Goal: Transaction & Acquisition: Subscribe to service/newsletter

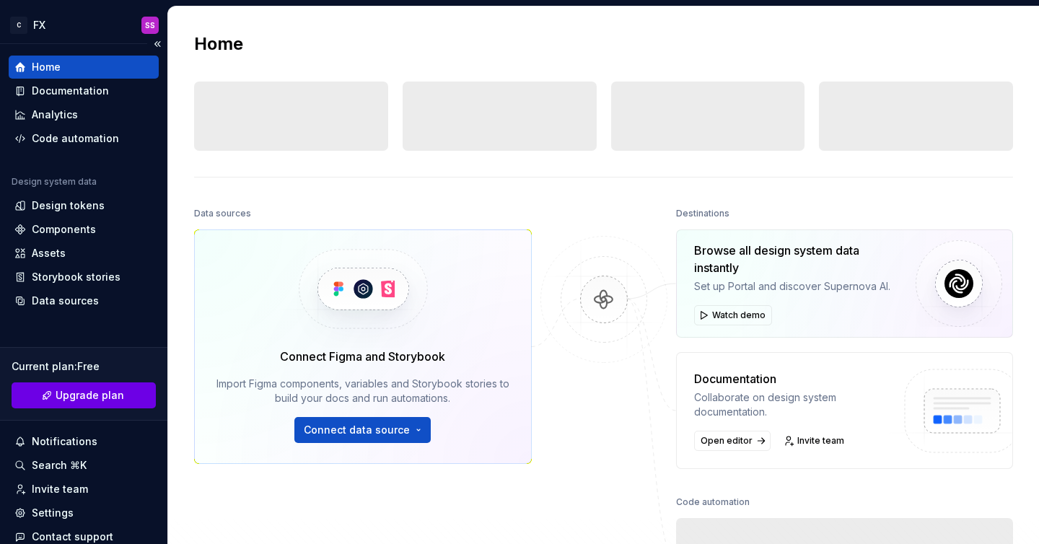
click at [99, 393] on span "Upgrade plan" at bounding box center [90, 395] width 69 height 14
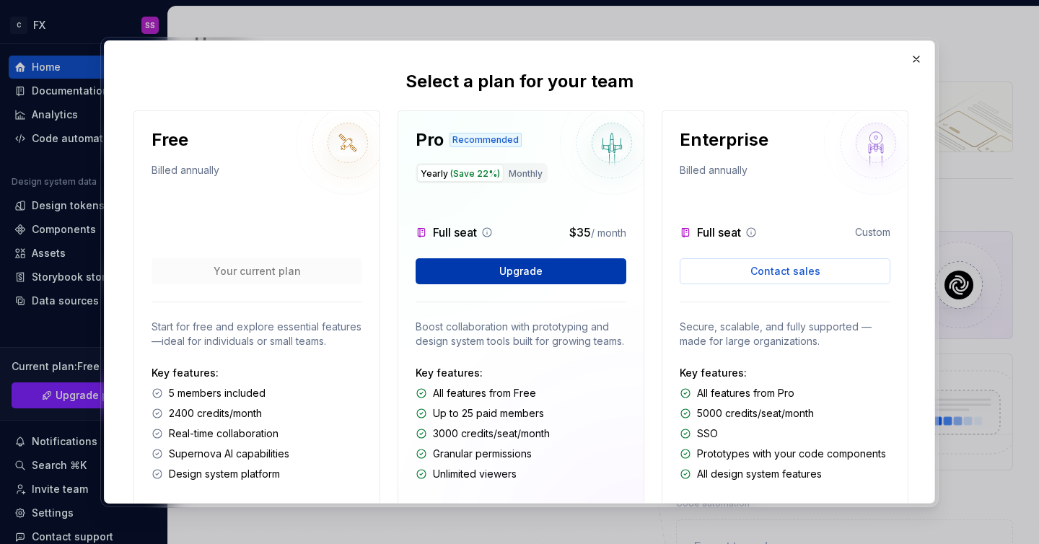
click at [505, 269] on span "Upgrade" at bounding box center [521, 271] width 43 height 14
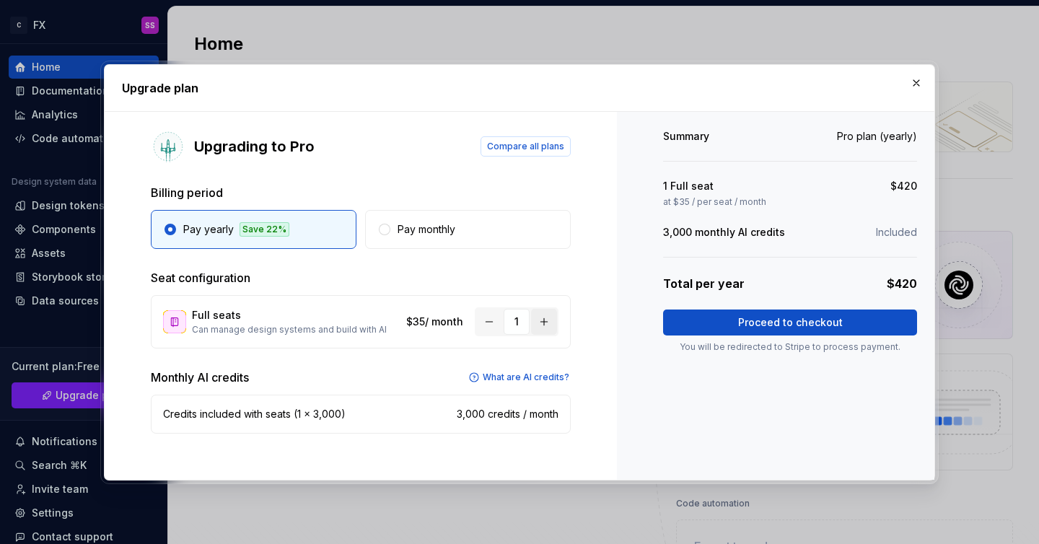
click at [544, 321] on button "button" at bounding box center [544, 322] width 26 height 26
click at [917, 78] on button "button" at bounding box center [917, 83] width 20 height 20
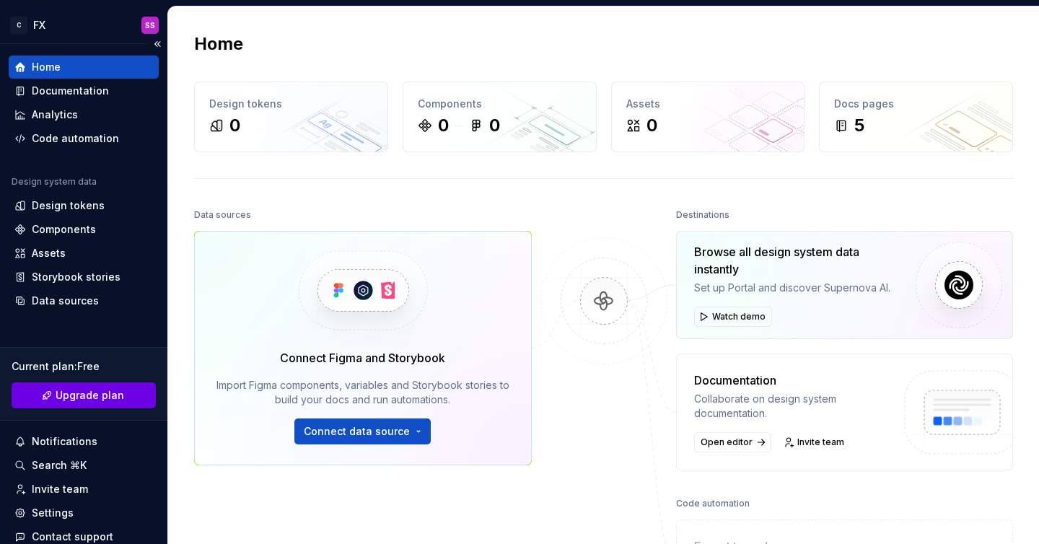
click at [121, 396] on span "Upgrade plan" at bounding box center [90, 395] width 69 height 14
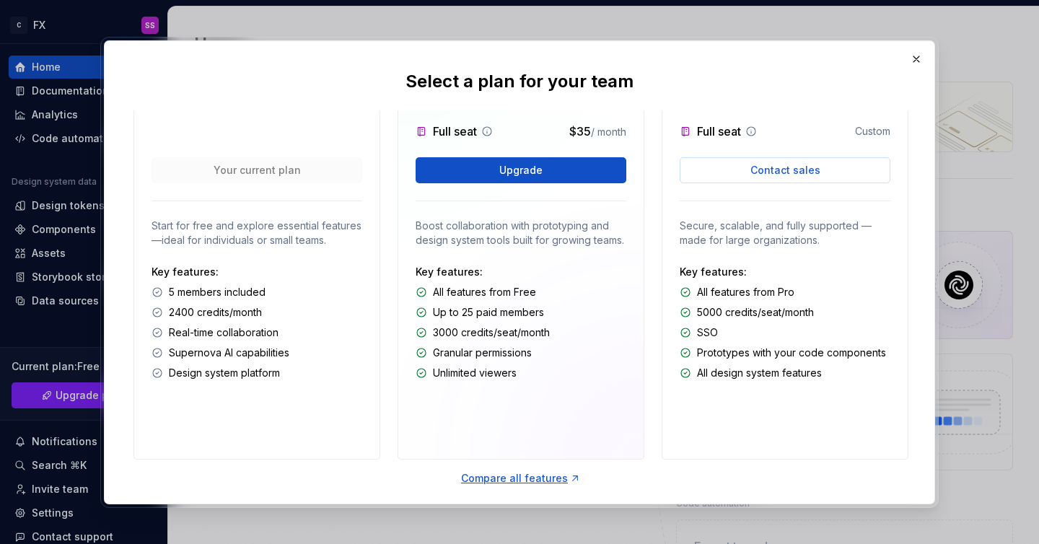
scroll to position [112, 0]
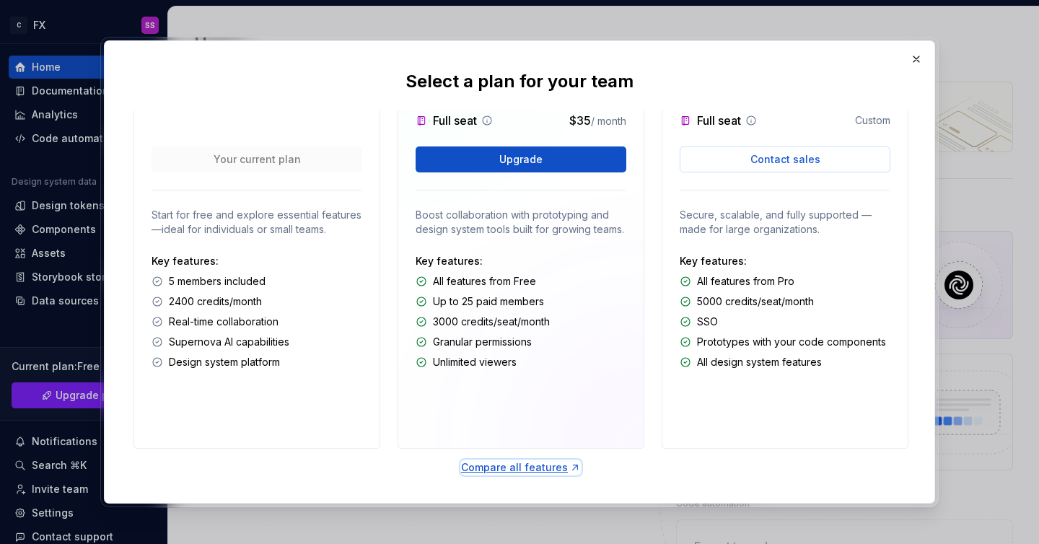
click at [555, 467] on div "Compare all features" at bounding box center [521, 468] width 120 height 14
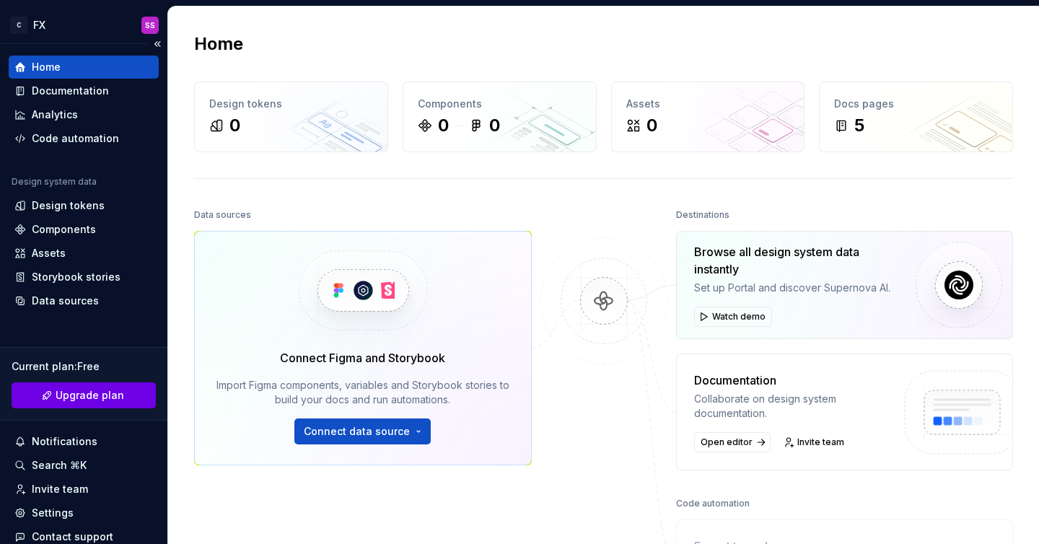
click at [100, 394] on span "Upgrade plan" at bounding box center [90, 395] width 69 height 14
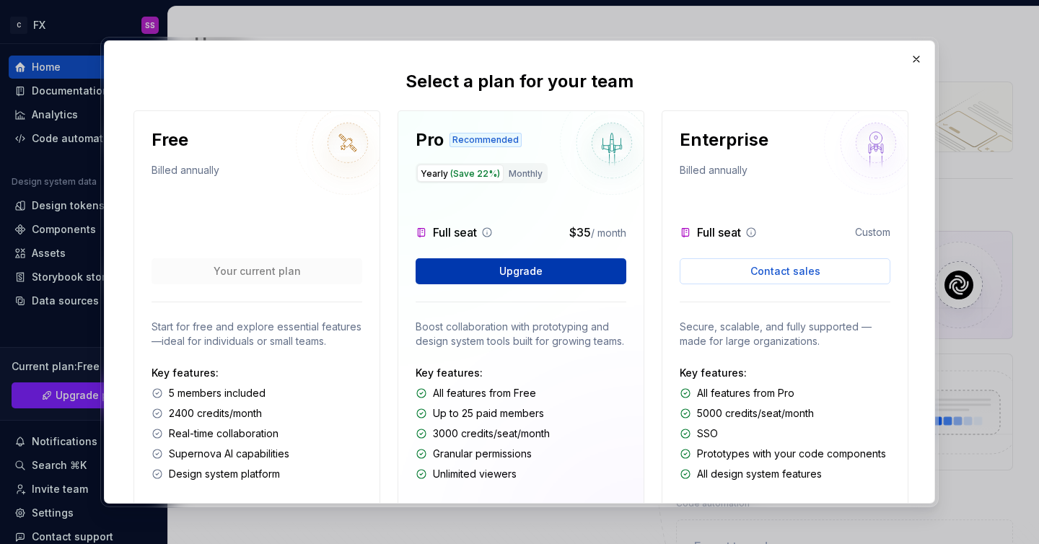
click at [559, 265] on button "Upgrade" at bounding box center [521, 271] width 211 height 26
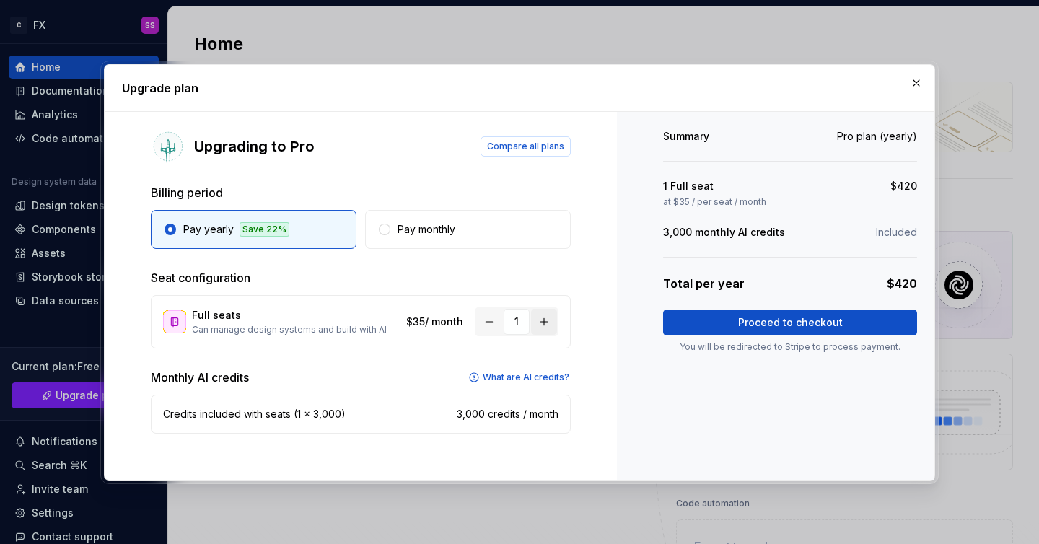
click at [544, 320] on button "button" at bounding box center [544, 322] width 26 height 26
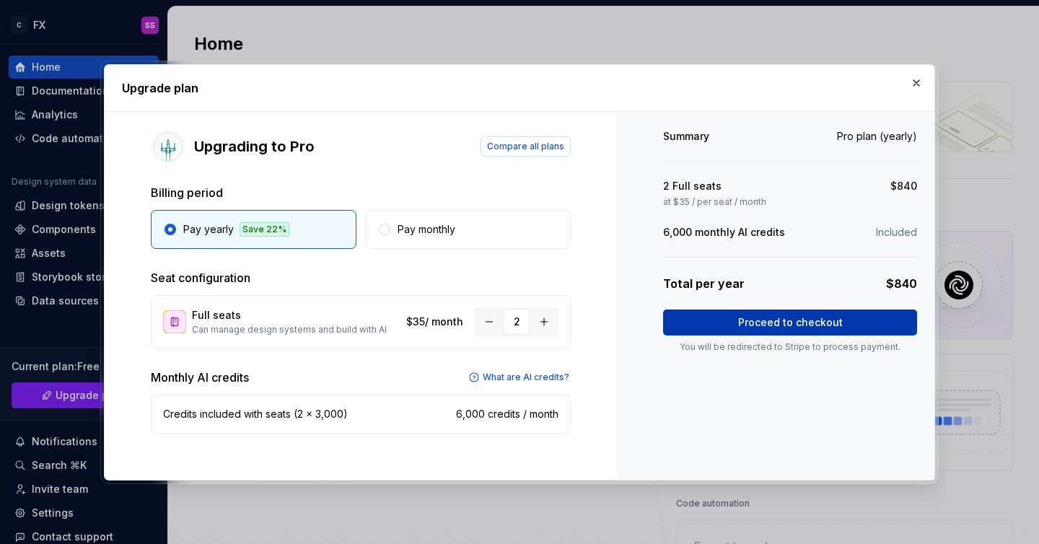
click at [746, 320] on span "Proceed to checkout" at bounding box center [790, 322] width 105 height 14
